Goal: Communication & Community: Answer question/provide support

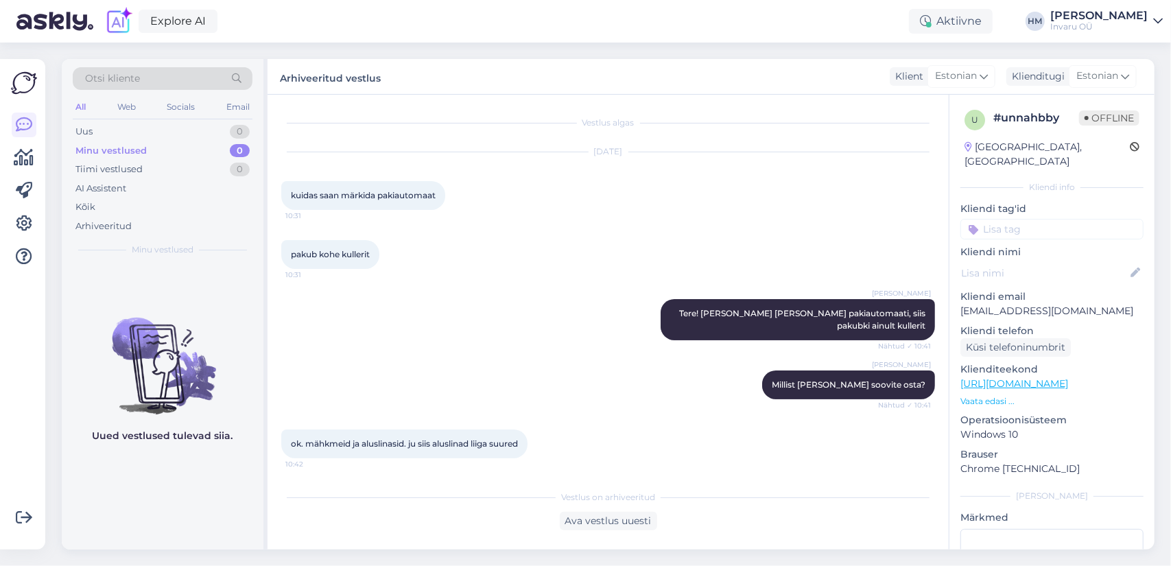
scroll to position [56, 0]
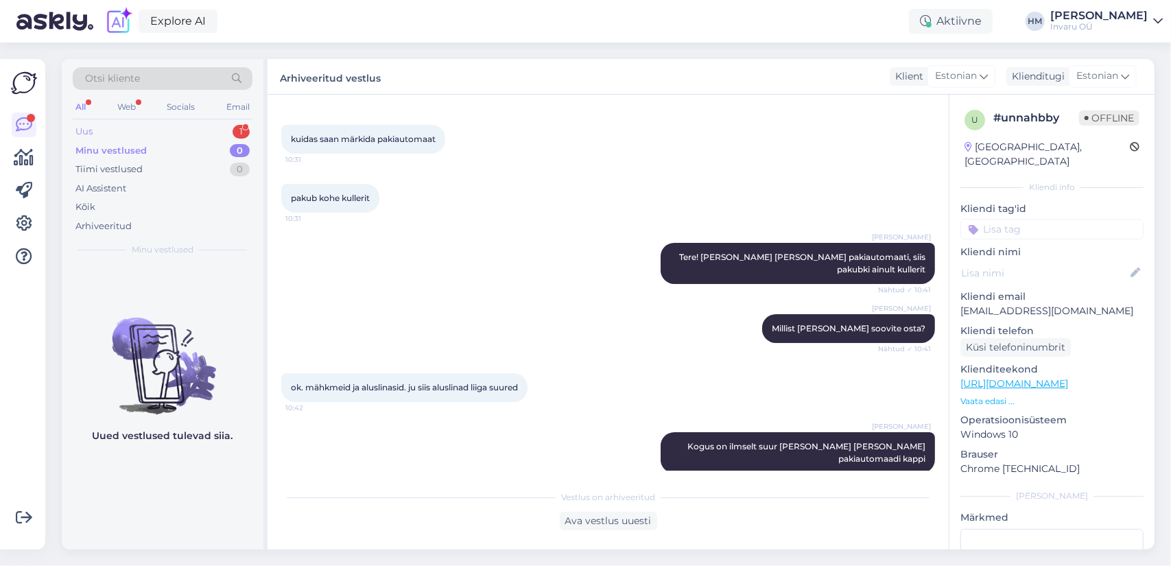
click at [83, 128] on div "Uus" at bounding box center [83, 132] width 17 height 14
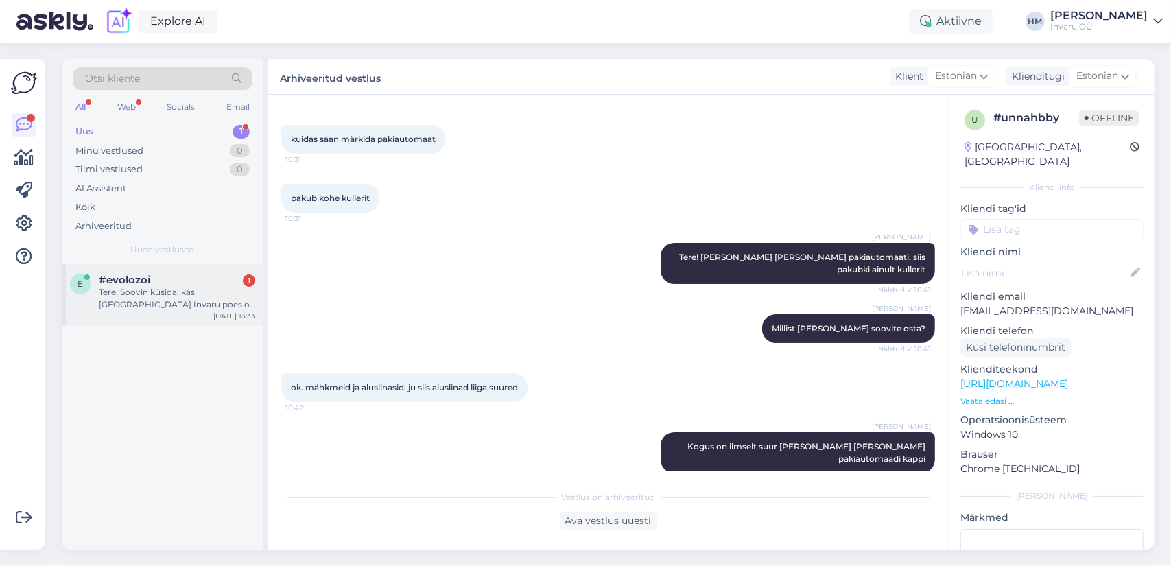
click at [128, 292] on div "Tere. Soovin küsida, kas [GEOGRAPHIC_DATA] Invaru poes on olemas selline teie v…" at bounding box center [177, 298] width 156 height 25
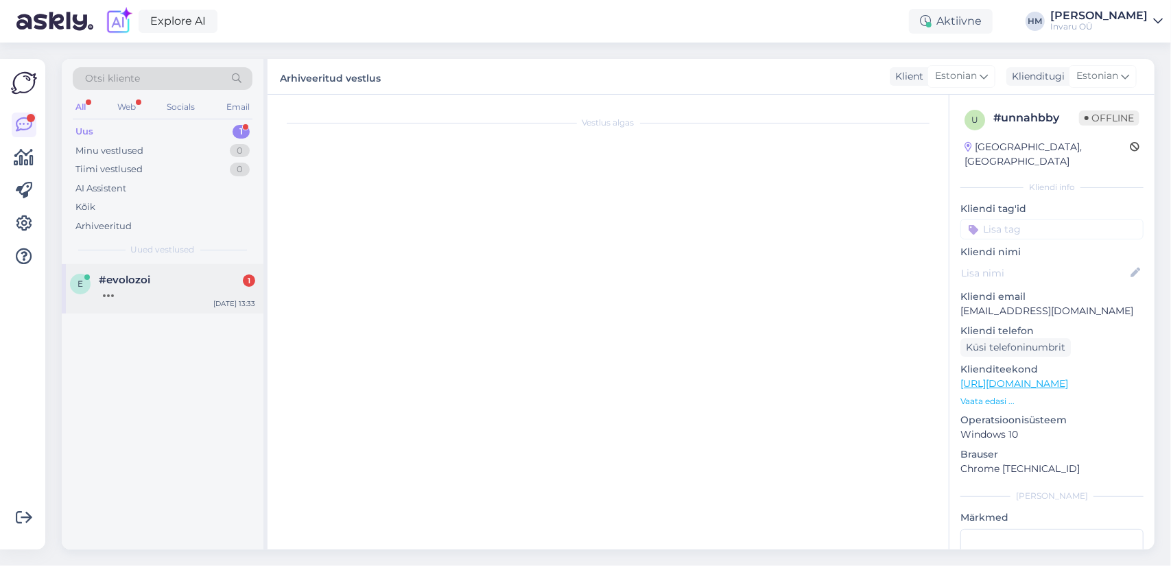
scroll to position [0, 0]
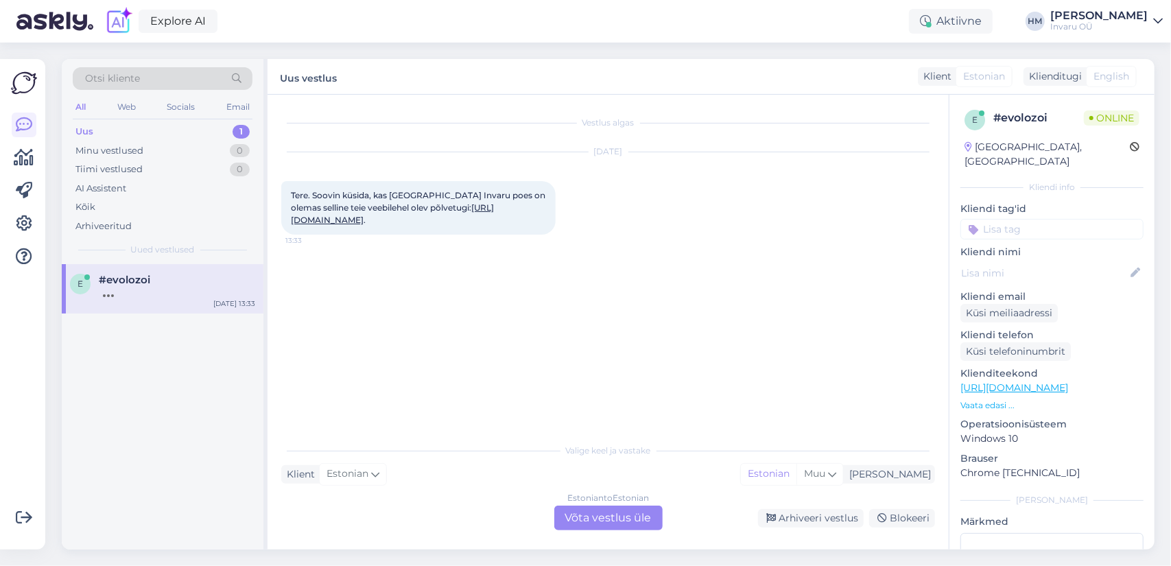
click at [624, 514] on div "Estonian to Estonian Võta vestlus üle" at bounding box center [608, 518] width 108 height 25
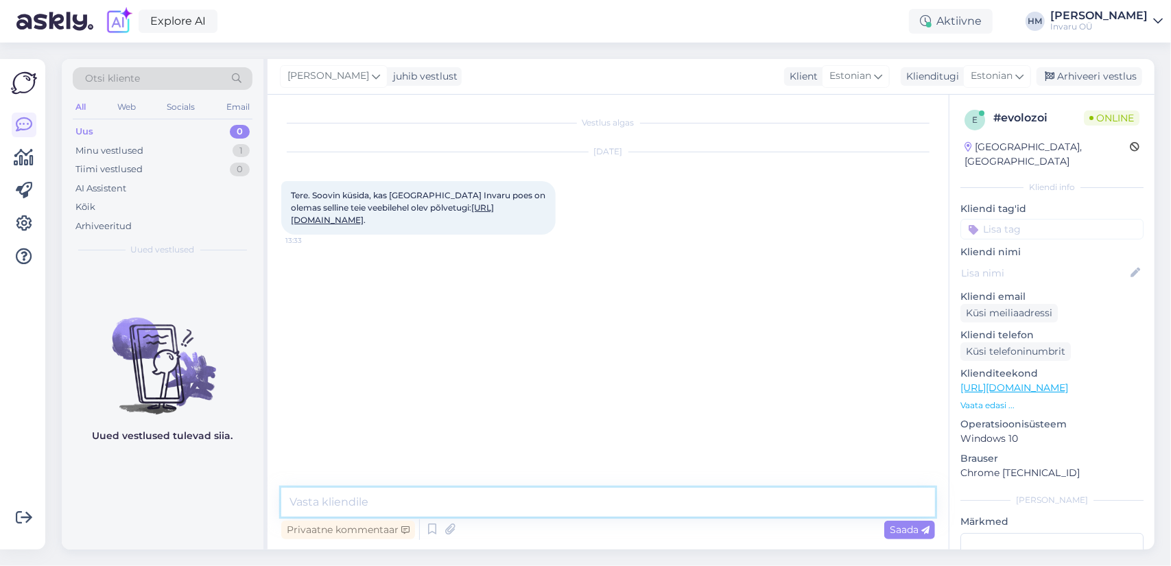
click at [389, 499] on textarea at bounding box center [608, 502] width 654 height 29
type textarea "Tere!"
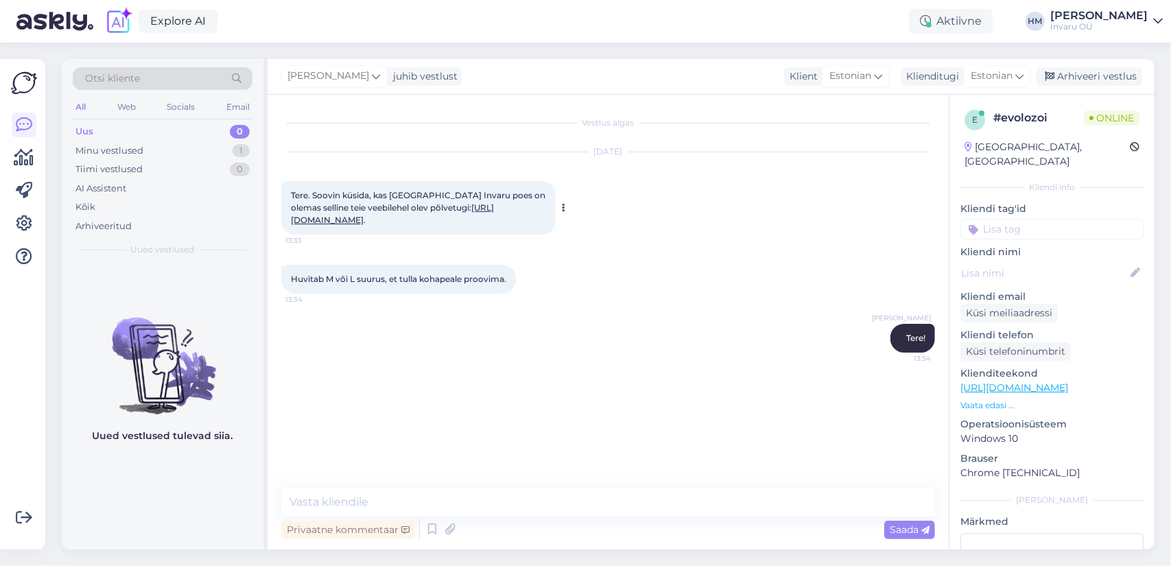
click at [447, 221] on link "[URL][DOMAIN_NAME]" at bounding box center [392, 213] width 203 height 23
click at [353, 503] on textarea at bounding box center [608, 502] width 654 height 29
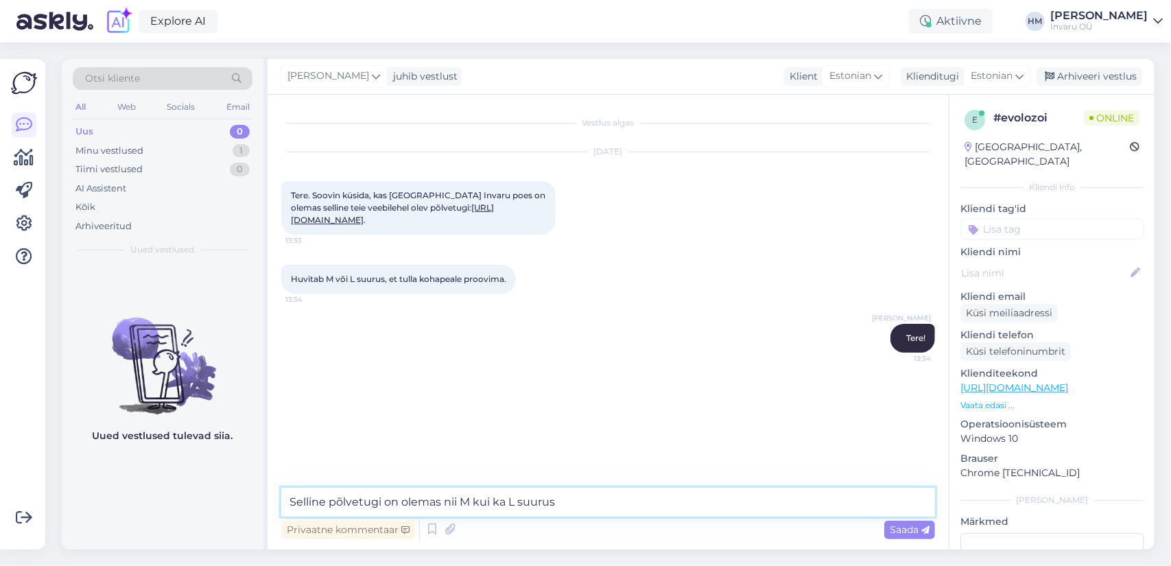
drag, startPoint x: 397, startPoint y: 502, endPoint x: 421, endPoint y: 502, distance: 24.7
click at [397, 501] on textarea "Selline põlvetugi on olemas nii M kui ka L suurus" at bounding box center [608, 502] width 654 height 29
type textarea "Selline põlvetugi on Pärnu esinduses olemas nii M kui ka L suurus"
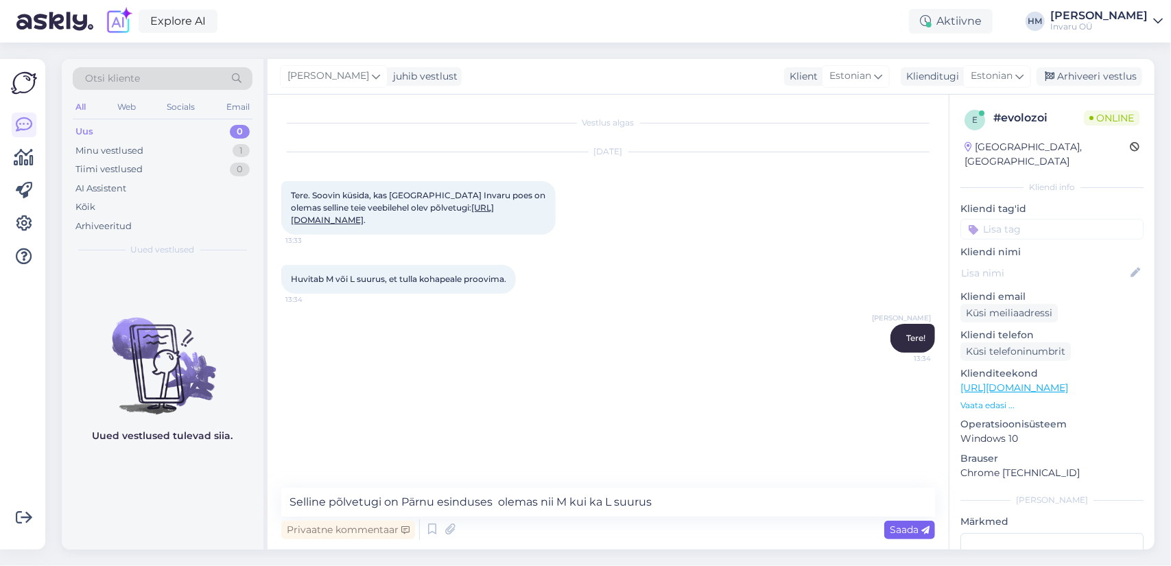
click at [904, 532] on span "Saada" at bounding box center [910, 529] width 40 height 12
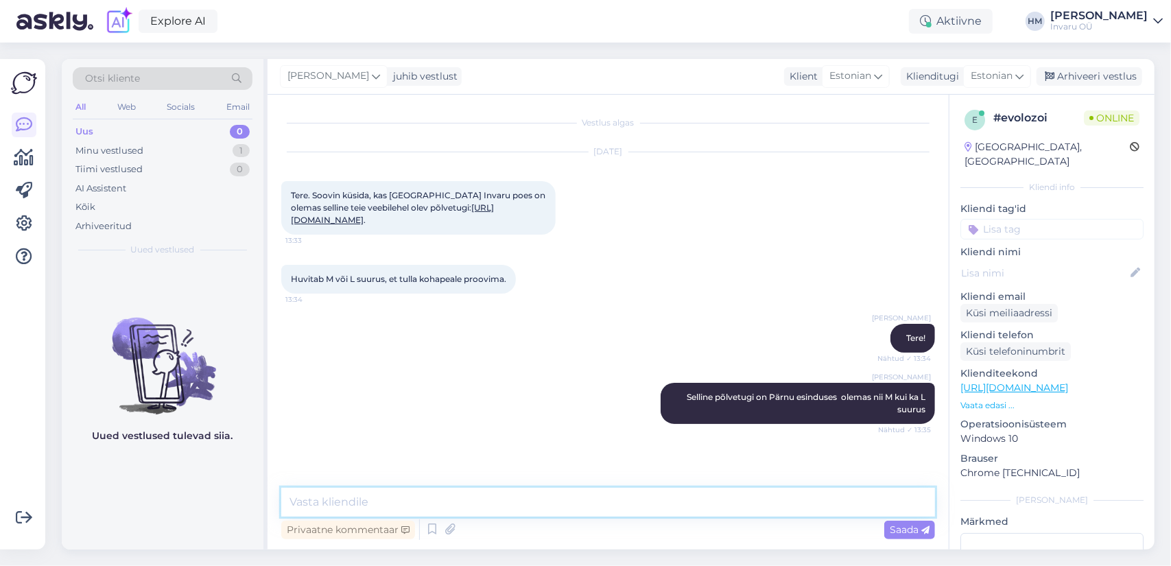
click at [344, 503] on textarea at bounding box center [608, 502] width 654 height 29
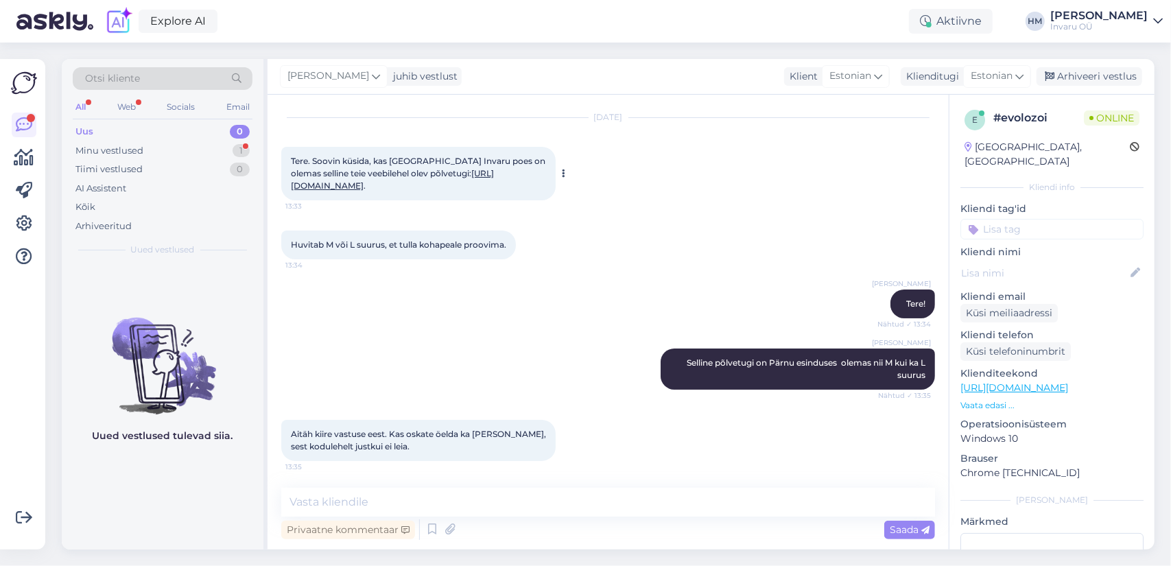
click at [494, 184] on link "[URL][DOMAIN_NAME]" at bounding box center [392, 179] width 203 height 23
click at [327, 506] on textarea at bounding box center [608, 502] width 654 height 29
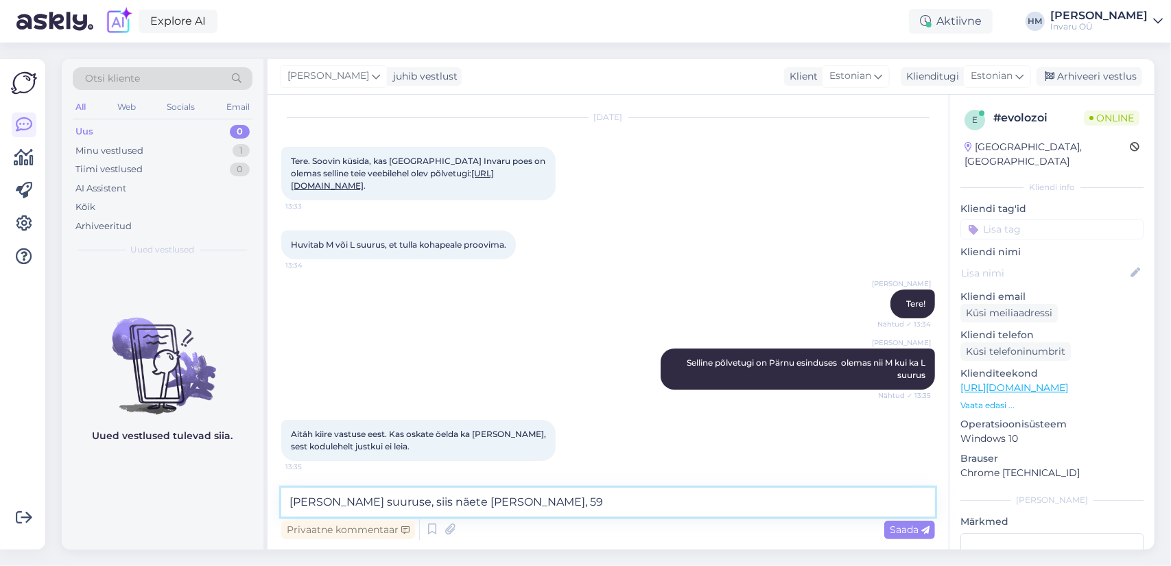
type textarea "[PERSON_NAME] suuruse, siis näete [PERSON_NAME], 59€"
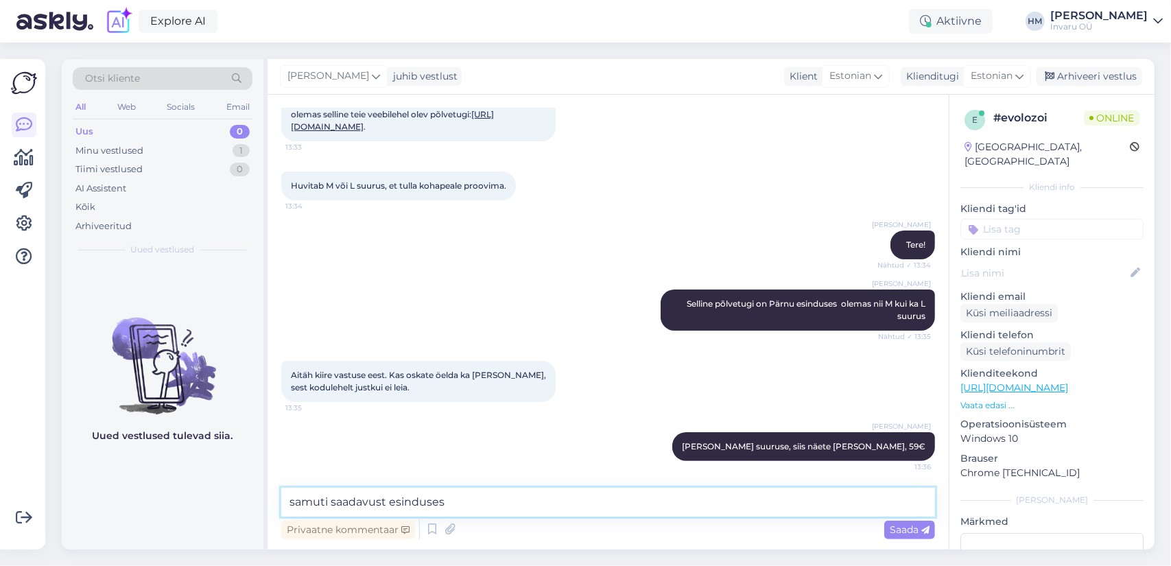
drag, startPoint x: 327, startPoint y: 503, endPoint x: 361, endPoint y: 507, distance: 34.5
click at [327, 502] on textarea "samuti saadavust esinduses" at bounding box center [608, 502] width 654 height 29
click at [501, 499] on textarea "samuti näete ka saadavust esinduses" at bounding box center [608, 502] width 654 height 29
drag, startPoint x: 571, startPoint y: 503, endPoint x: 609, endPoint y: 508, distance: 38.8
click at [571, 502] on textarea "samuti näete ka saadavust esinduses [PERSON_NAME] valunud suuruse, ehk siis pil…" at bounding box center [608, 502] width 654 height 29
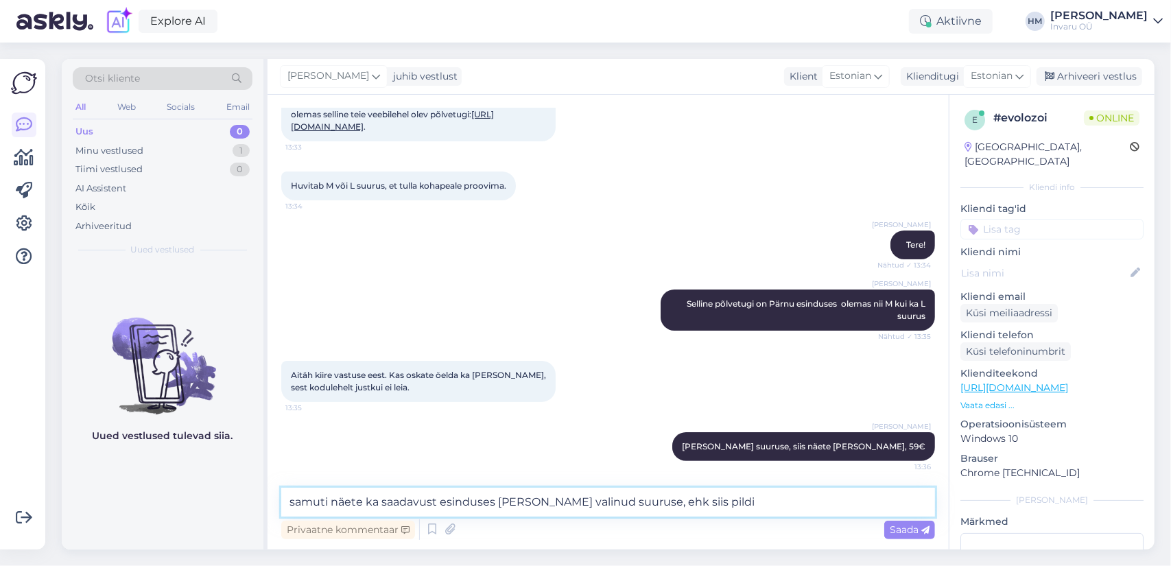
click at [720, 497] on textarea "samuti näete ka saadavust esinduses [PERSON_NAME] valinud suuruse, ehk siis pil…" at bounding box center [608, 502] width 654 height 29
type textarea "samuti näete ka saadavust esinduses [PERSON_NAME] valinud suuruse, ehk siis pil…"
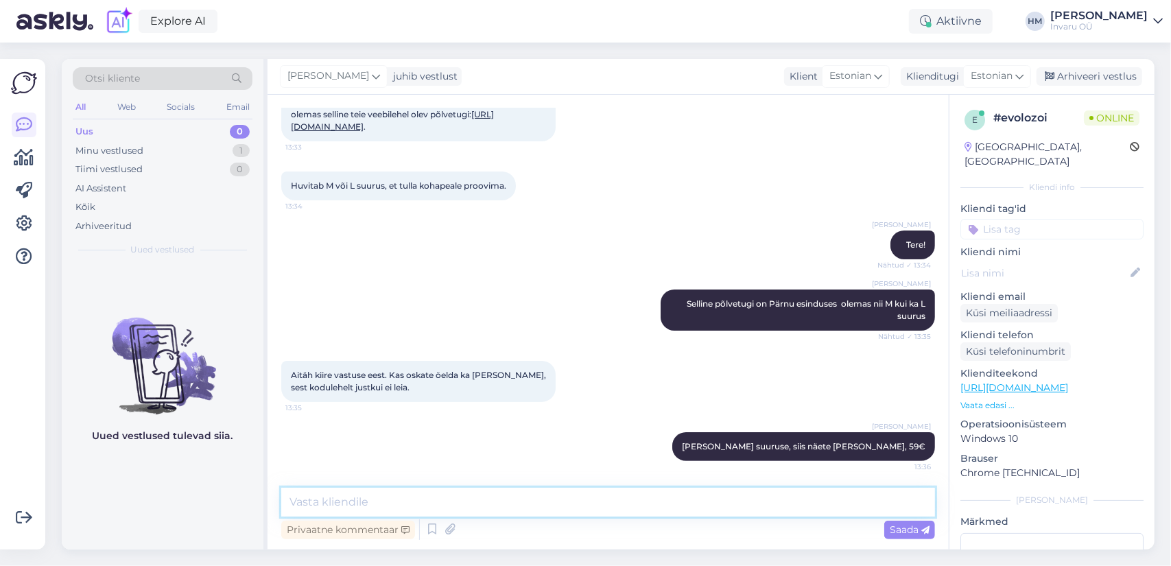
scroll to position [165, 0]
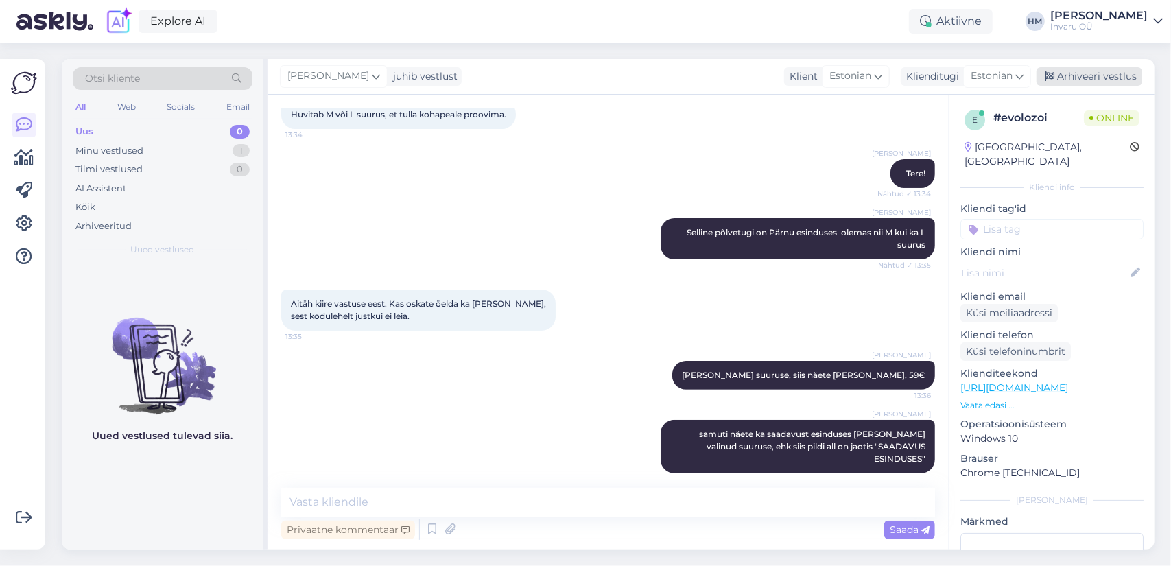
click at [1107, 71] on div "Arhiveeri vestlus" at bounding box center [1090, 76] width 106 height 19
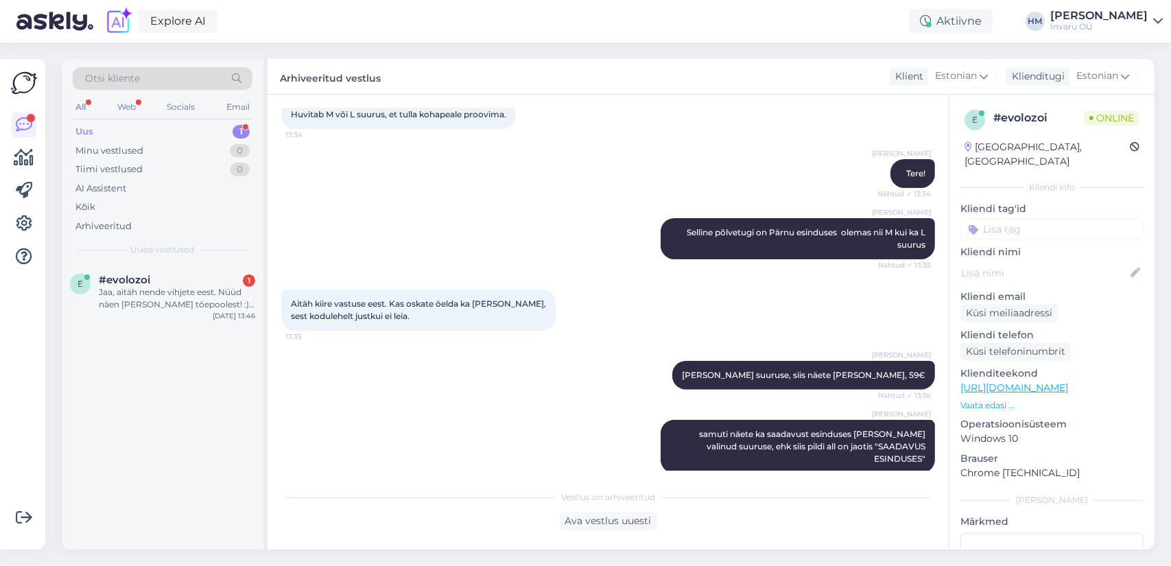
scroll to position [253, 0]
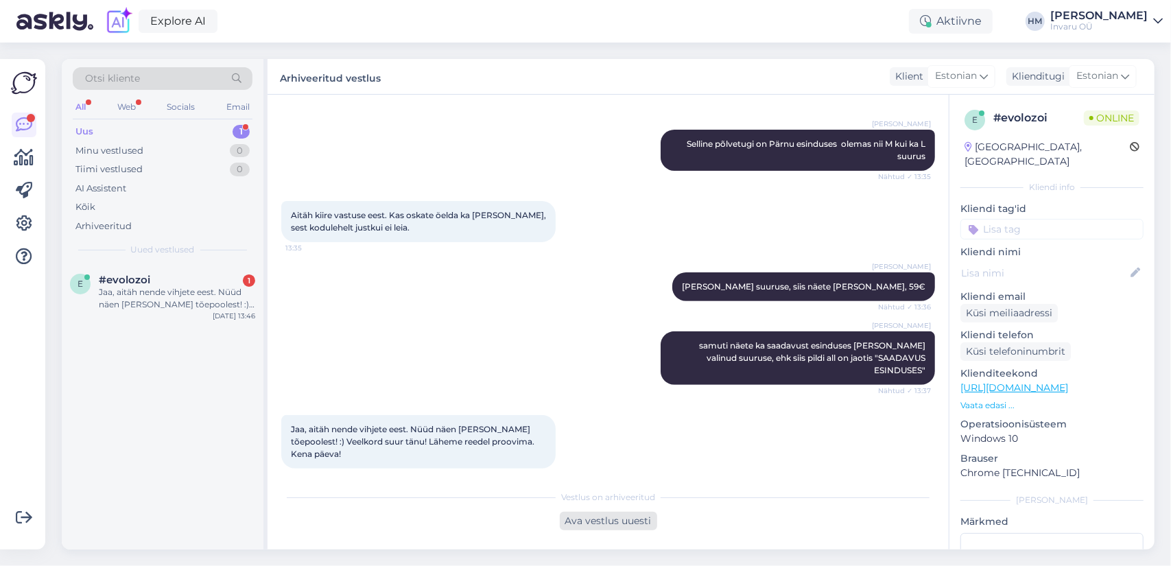
click at [634, 521] on div "Ava vestlus uuesti" at bounding box center [608, 521] width 97 height 19
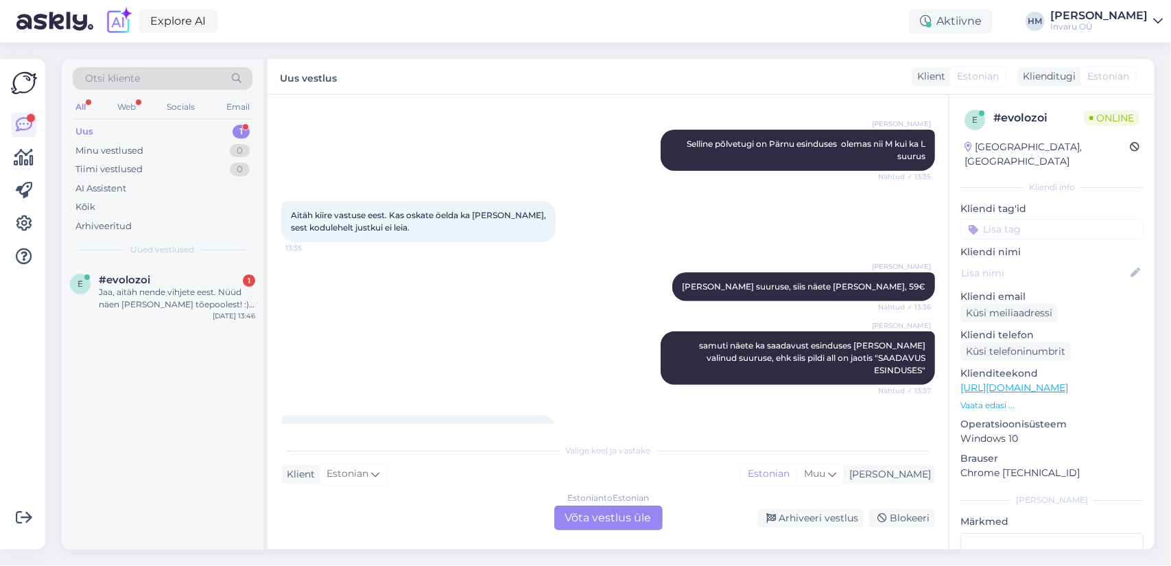
click at [616, 516] on div "Estonian to Estonian Võta vestlus üle" at bounding box center [608, 518] width 108 height 25
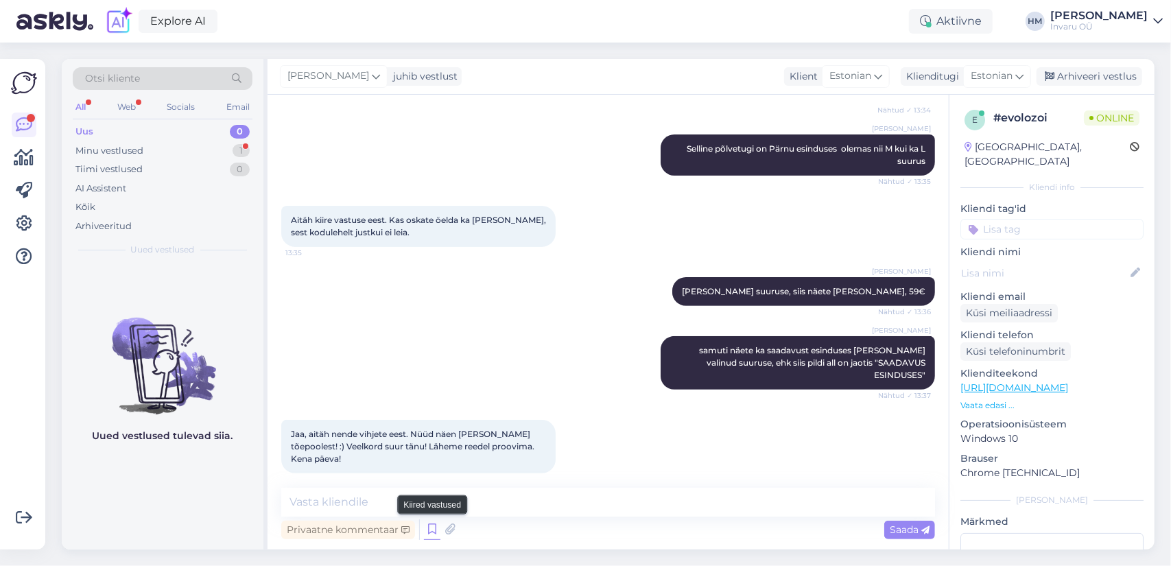
click at [433, 524] on icon at bounding box center [432, 529] width 16 height 21
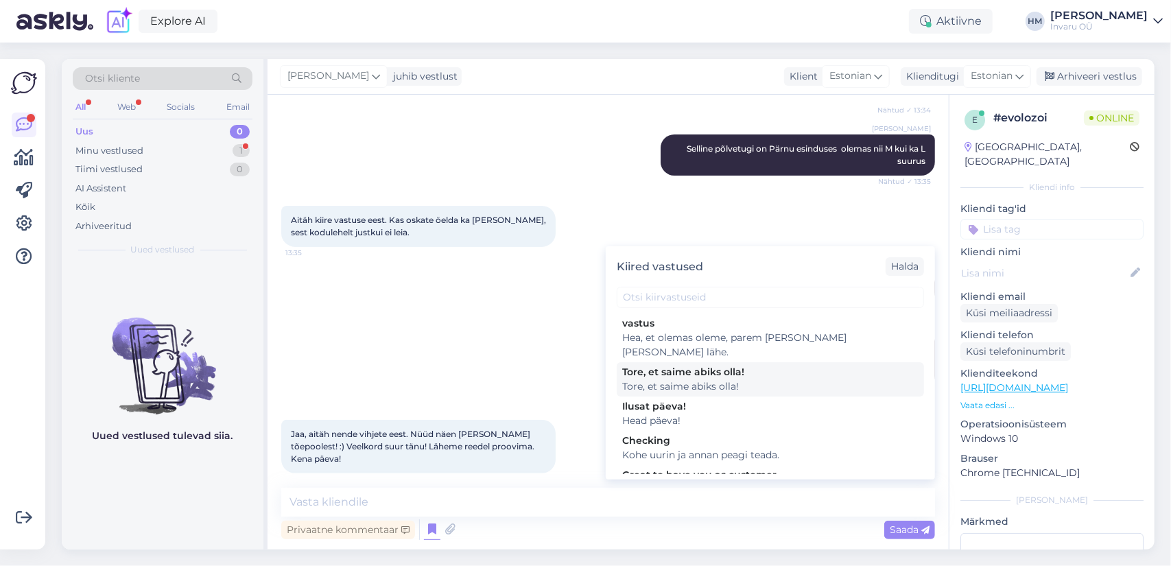
click at [690, 379] on div "Tore, et saime abiks olla!" at bounding box center [770, 386] width 296 height 14
type textarea "Tore, et saime abiks olla!"
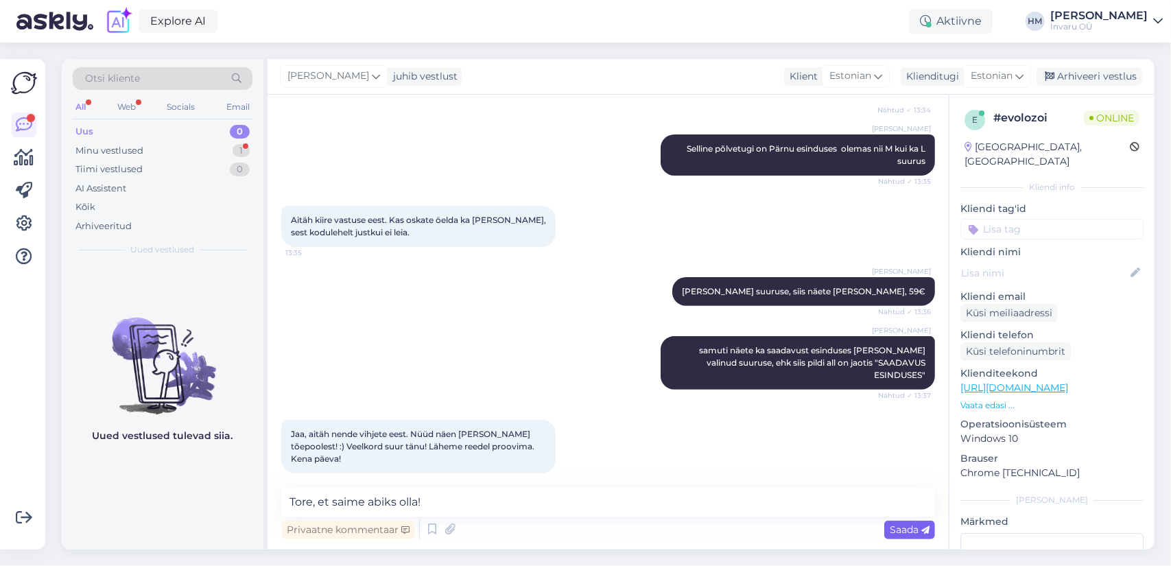
click at [905, 532] on span "Saada" at bounding box center [910, 529] width 40 height 12
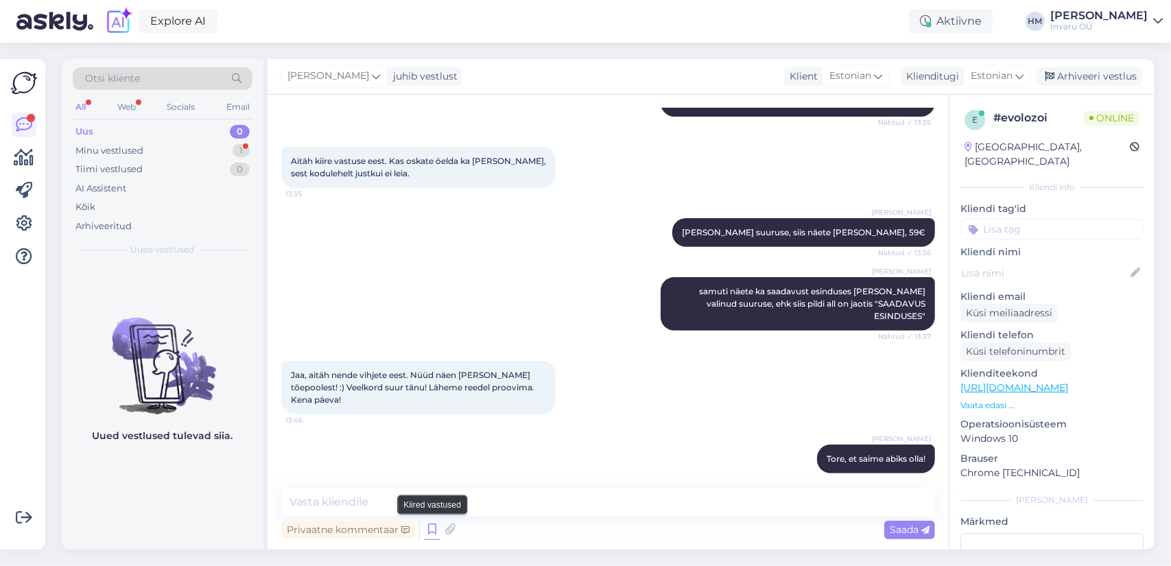
click at [434, 529] on icon at bounding box center [432, 529] width 16 height 21
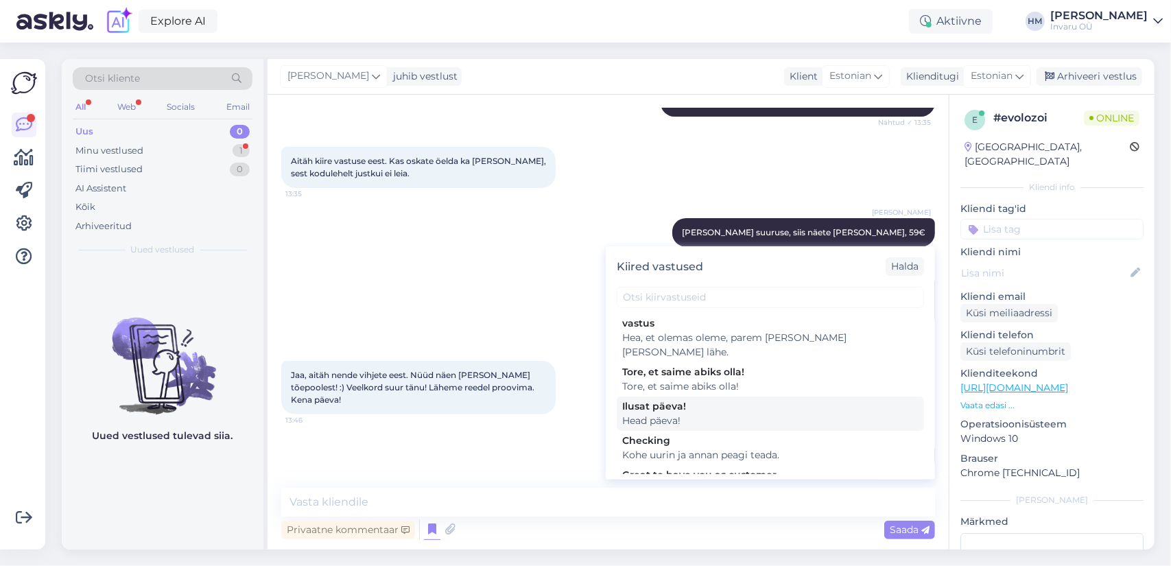
click at [659, 399] on div "Ilusat päeva!" at bounding box center [770, 406] width 296 height 14
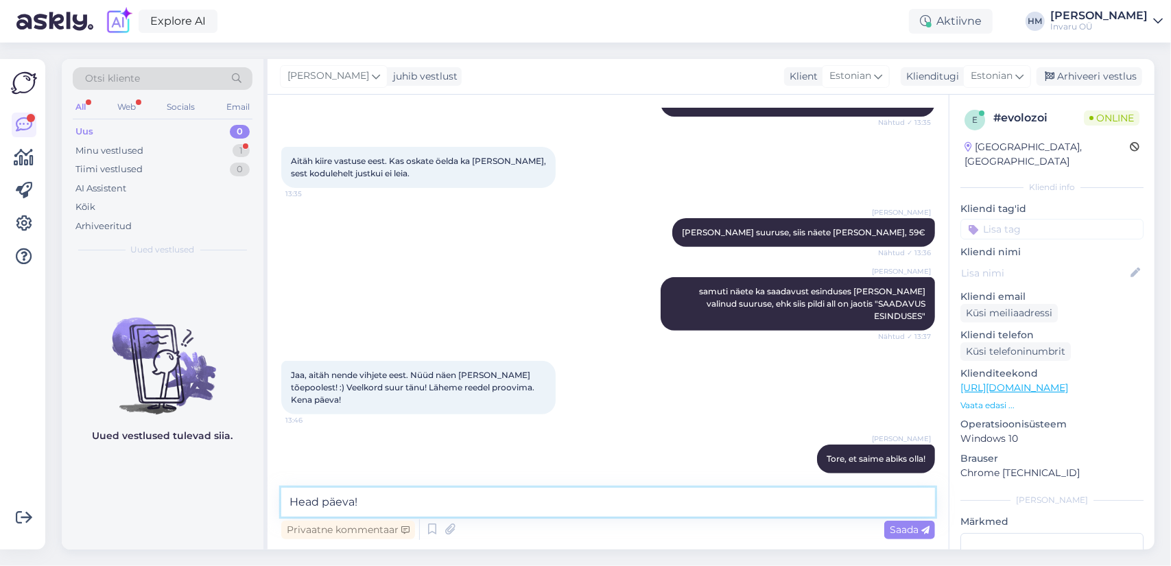
drag, startPoint x: 318, startPoint y: 496, endPoint x: 289, endPoint y: 500, distance: 29.8
click at [289, 500] on textarea "Head päeva!" at bounding box center [608, 502] width 654 height 29
type textarea "Ilusat päeva!"
click at [911, 526] on span "Saada" at bounding box center [910, 529] width 40 height 12
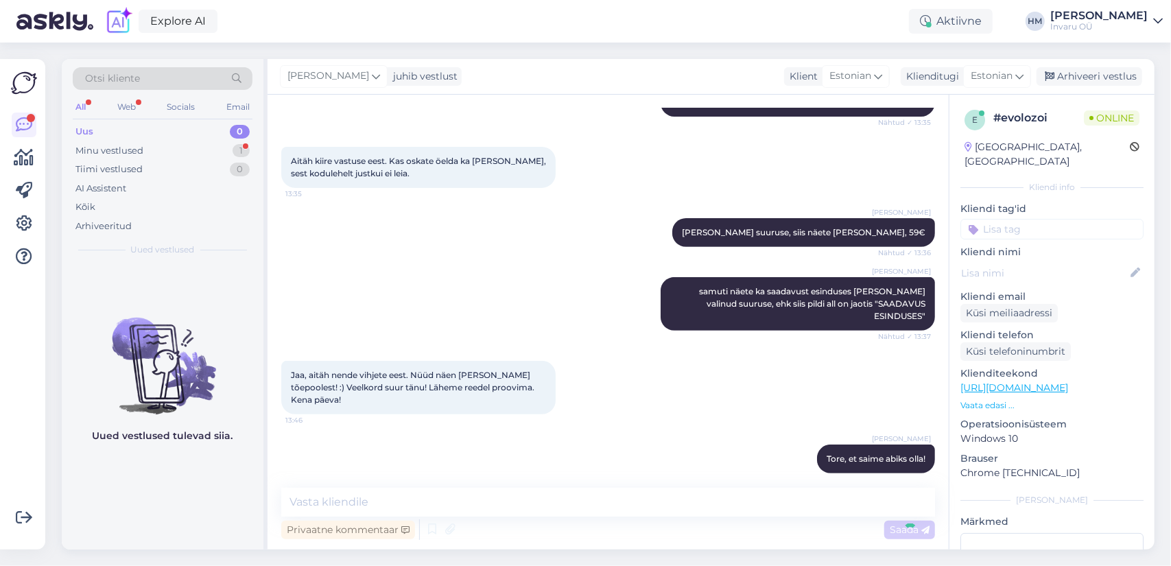
scroll to position [366, 0]
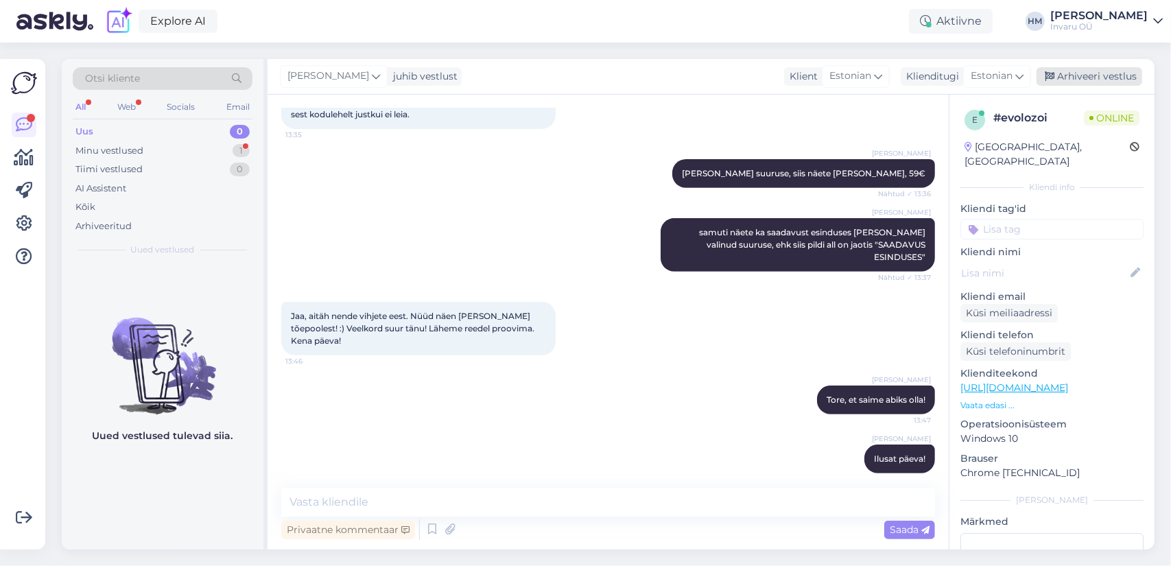
click at [1099, 76] on div "Arhiveeri vestlus" at bounding box center [1090, 76] width 106 height 19
